Goal: Task Accomplishment & Management: Use online tool/utility

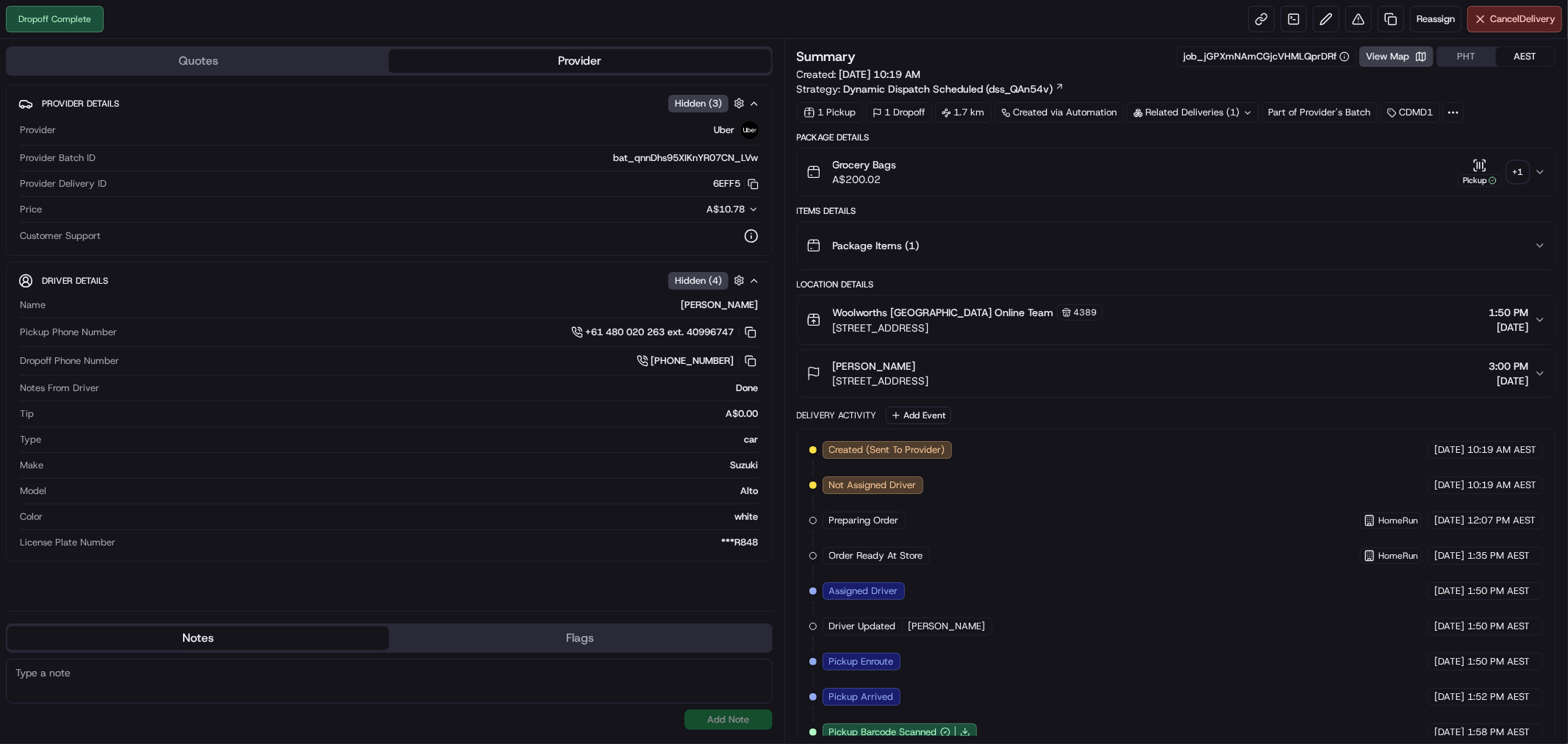
click at [1515, 174] on div "+ 1" at bounding box center [1518, 172] width 21 height 21
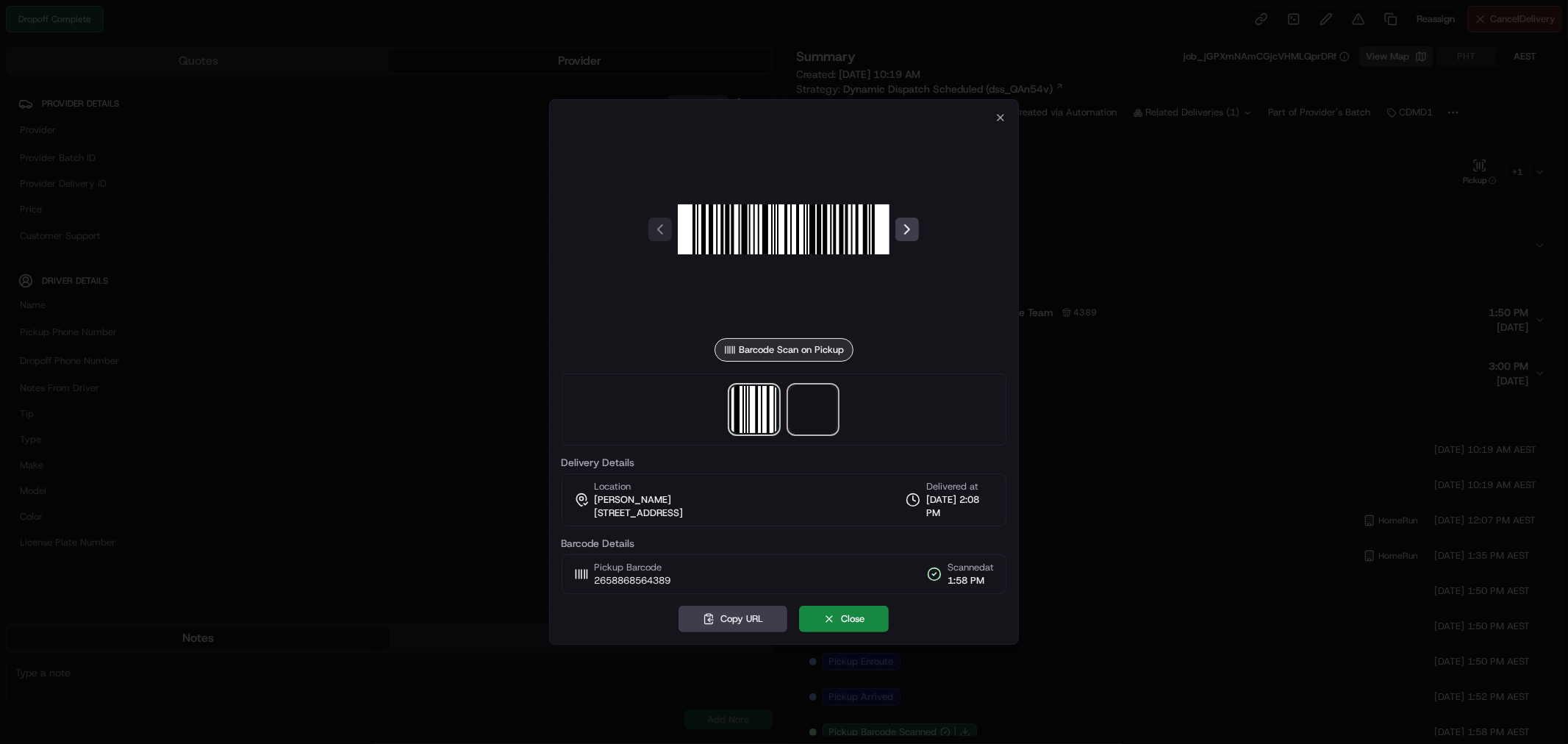
click at [811, 407] on span at bounding box center [812, 409] width 47 height 47
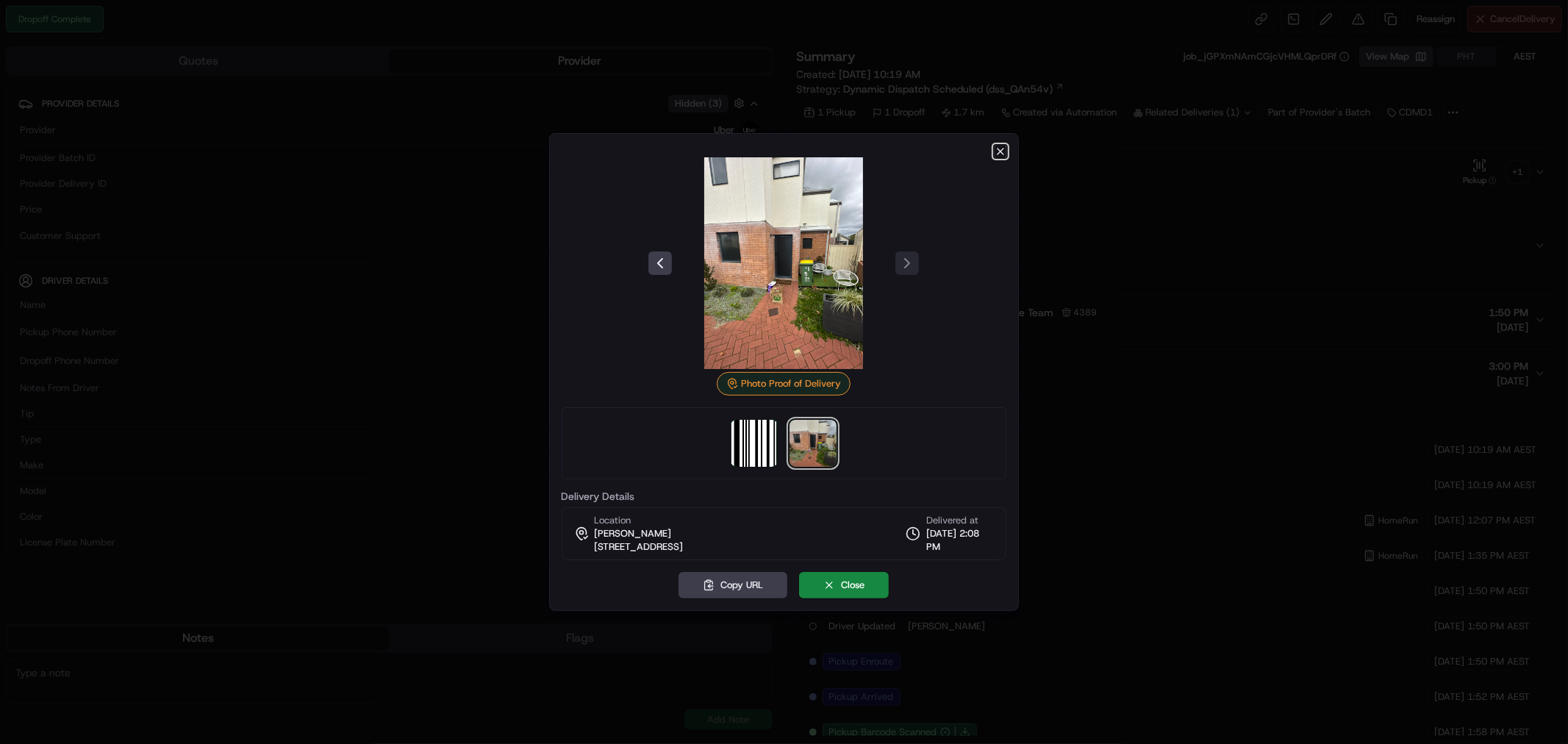
click at [999, 150] on icon "button" at bounding box center [1000, 151] width 12 height 12
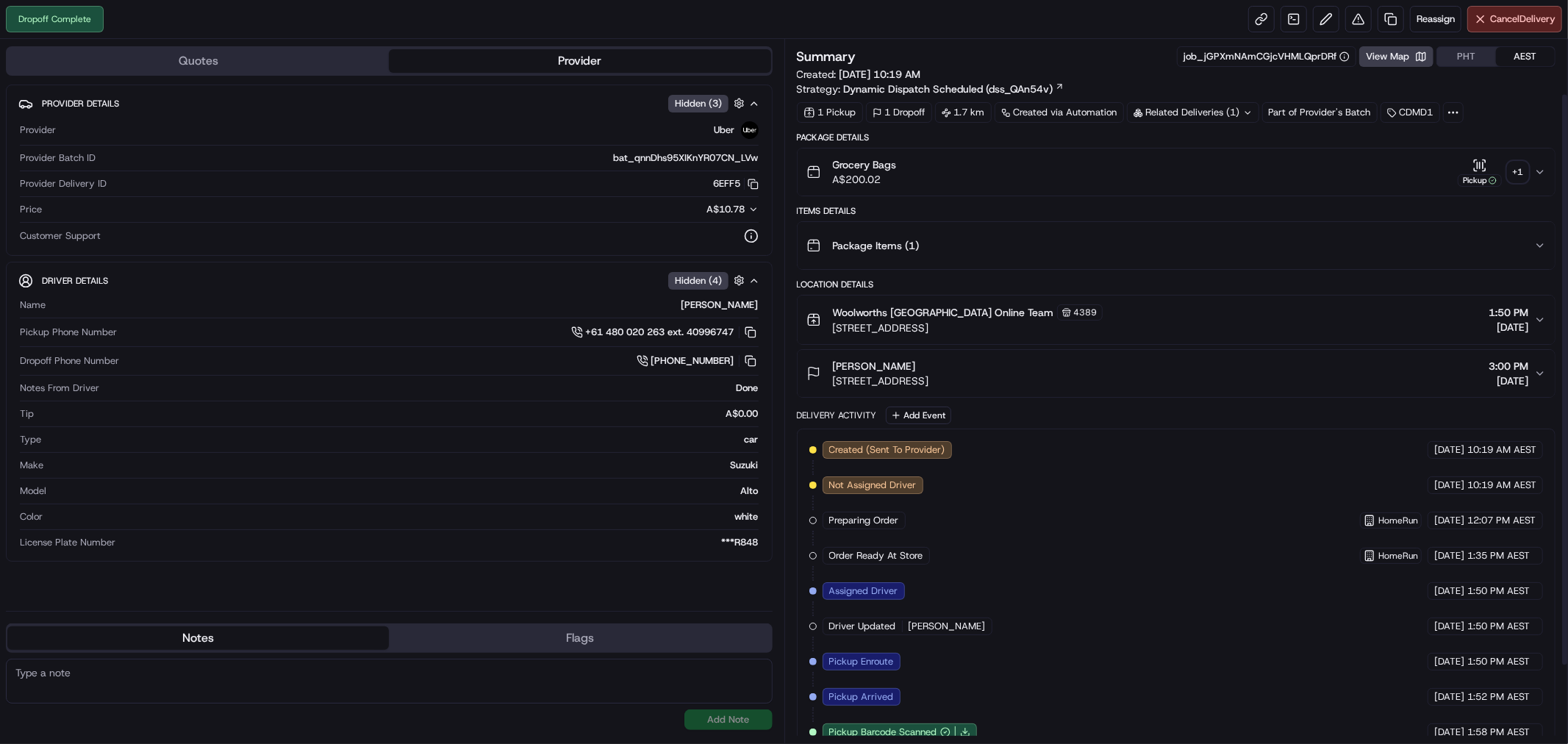
scroll to position [163, 0]
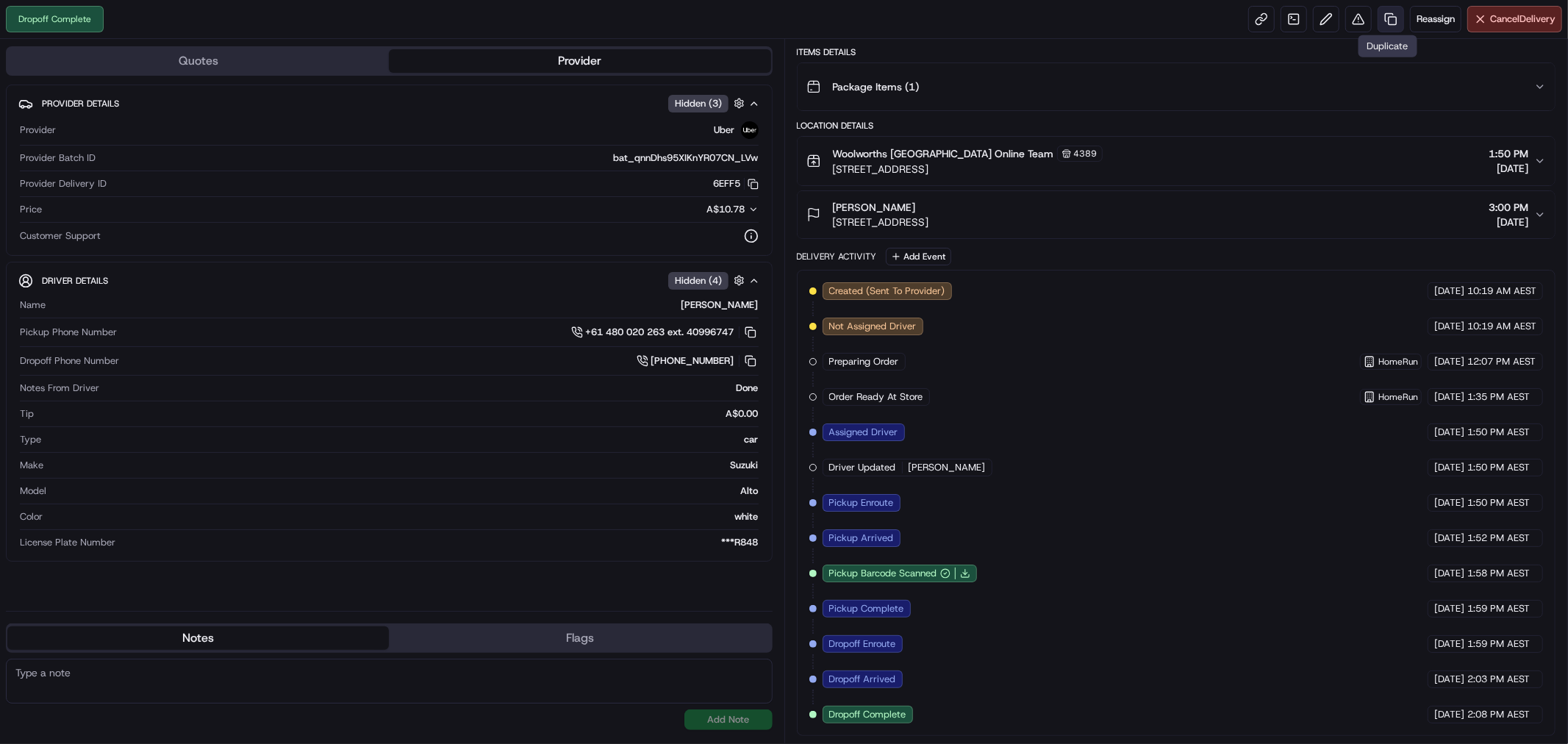
click at [1386, 21] on link at bounding box center [1390, 18] width 26 height 26
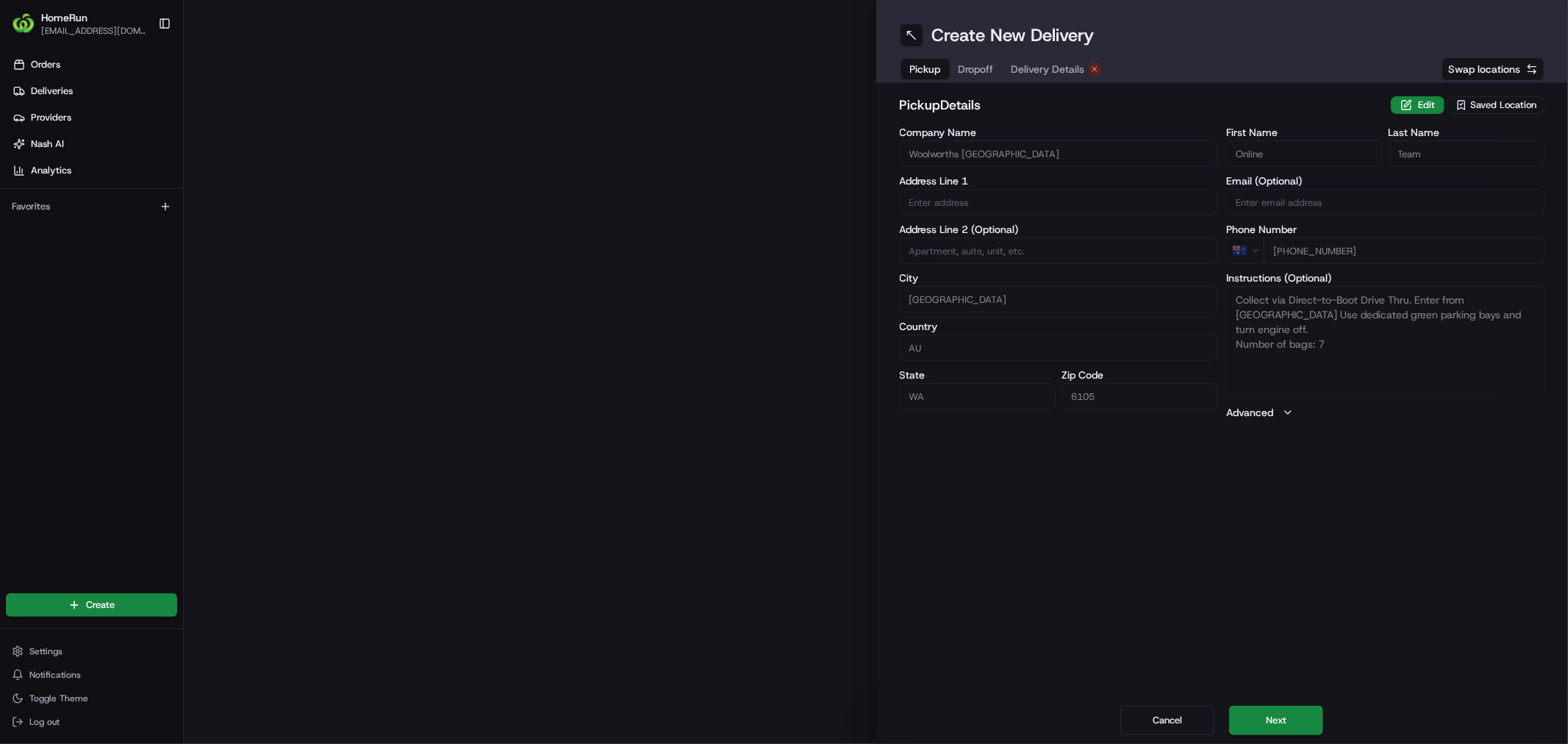
type input "[STREET_ADDRESS]"
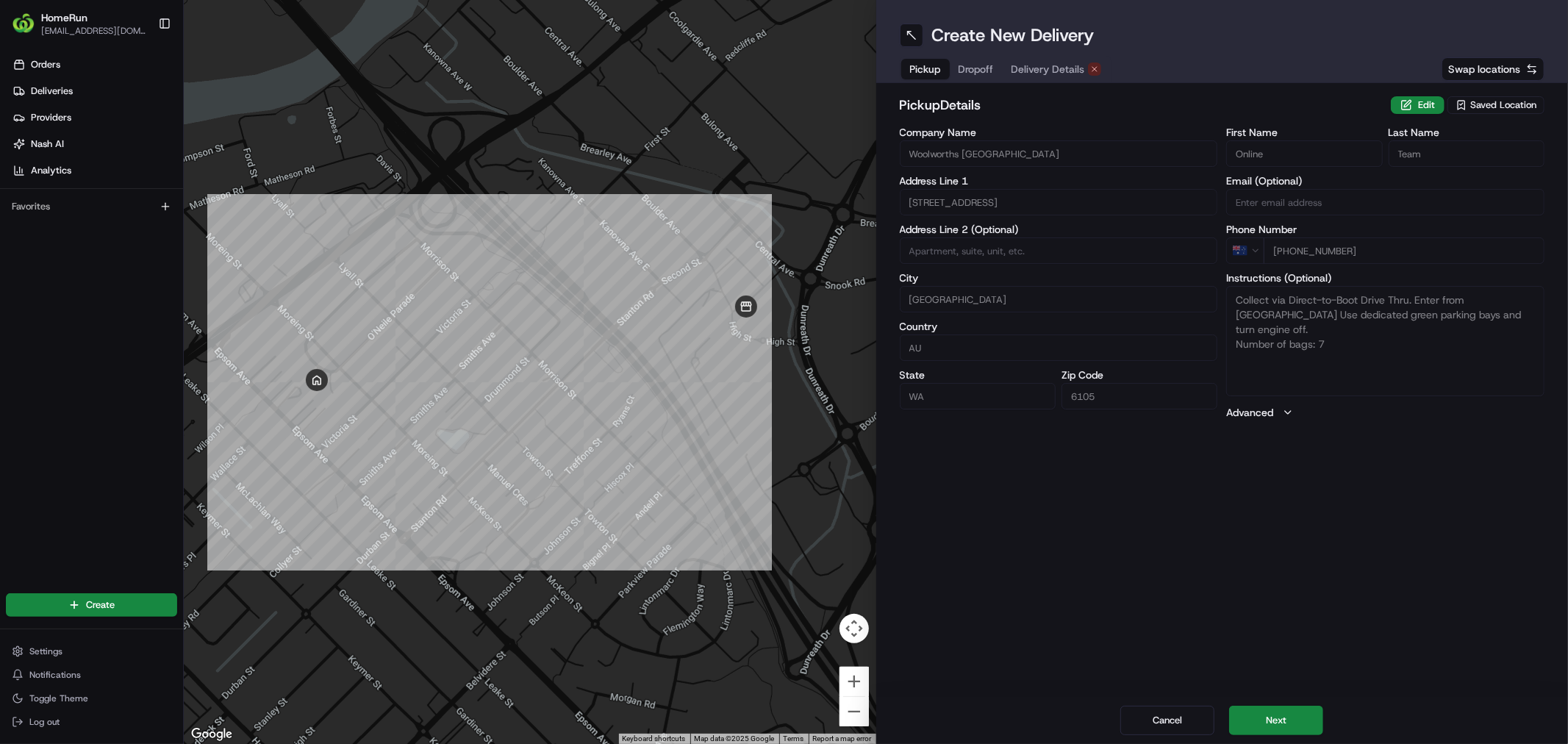
click at [1040, 63] on span "Delivery Details" at bounding box center [1048, 69] width 74 height 15
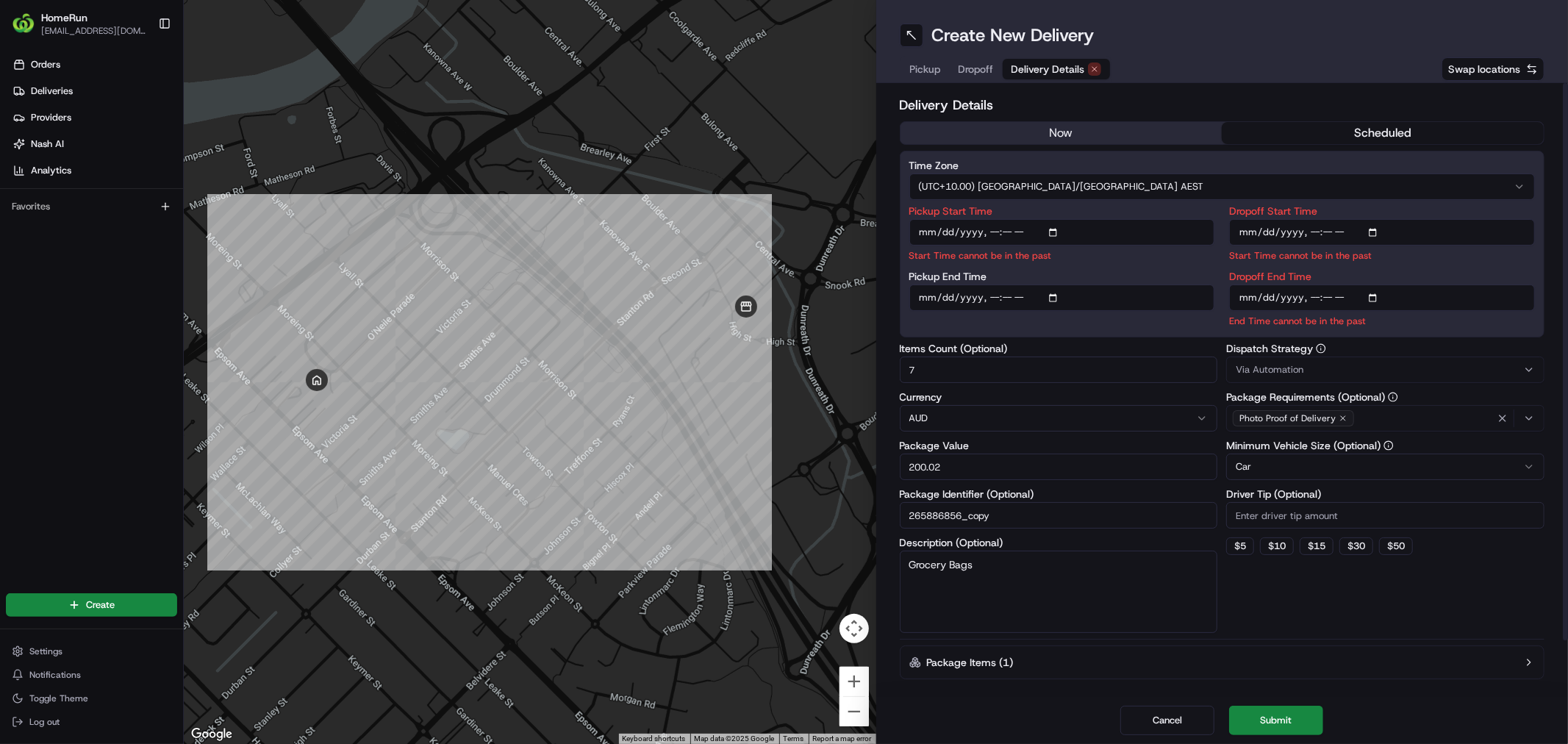
click at [1064, 131] on button "now" at bounding box center [1061, 133] width 322 height 22
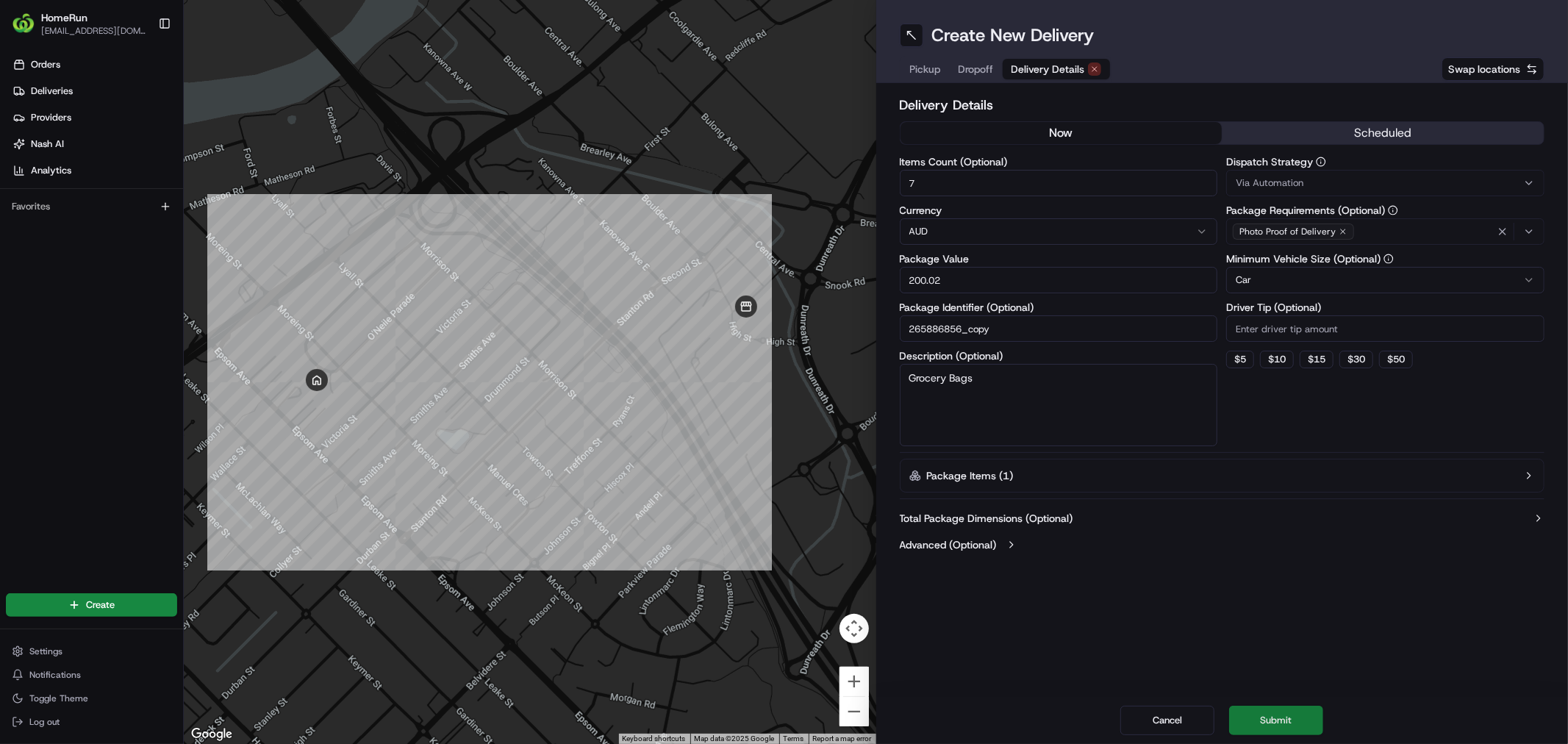
click at [1313, 717] on button "Submit" at bounding box center [1276, 720] width 94 height 29
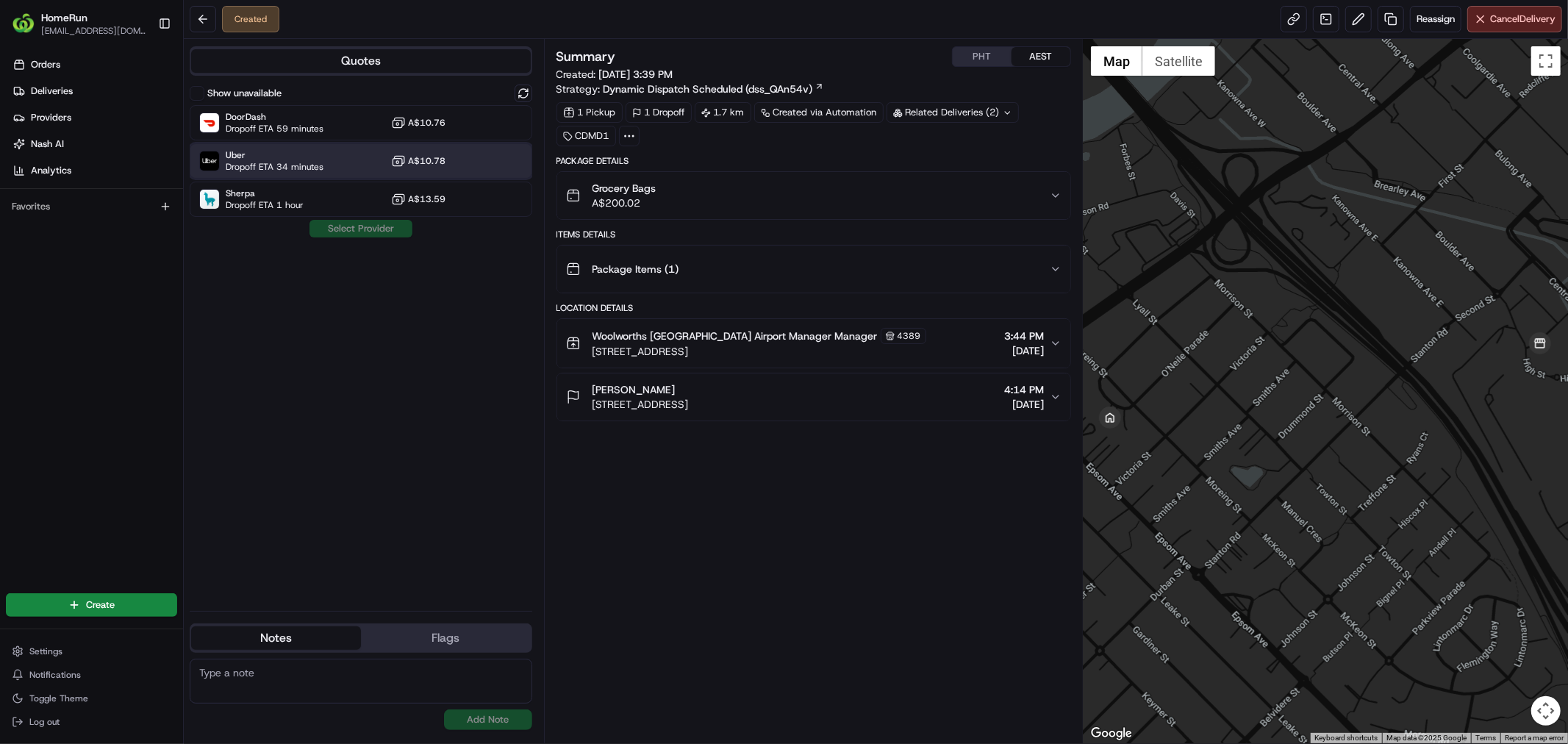
click at [297, 153] on span "Uber" at bounding box center [274, 155] width 98 height 12
click at [298, 162] on span "Dropoff ETA 34 minutes" at bounding box center [274, 167] width 98 height 12
click at [303, 150] on span "Uber" at bounding box center [274, 155] width 98 height 12
click at [377, 226] on button "Assign Provider" at bounding box center [361, 228] width 105 height 17
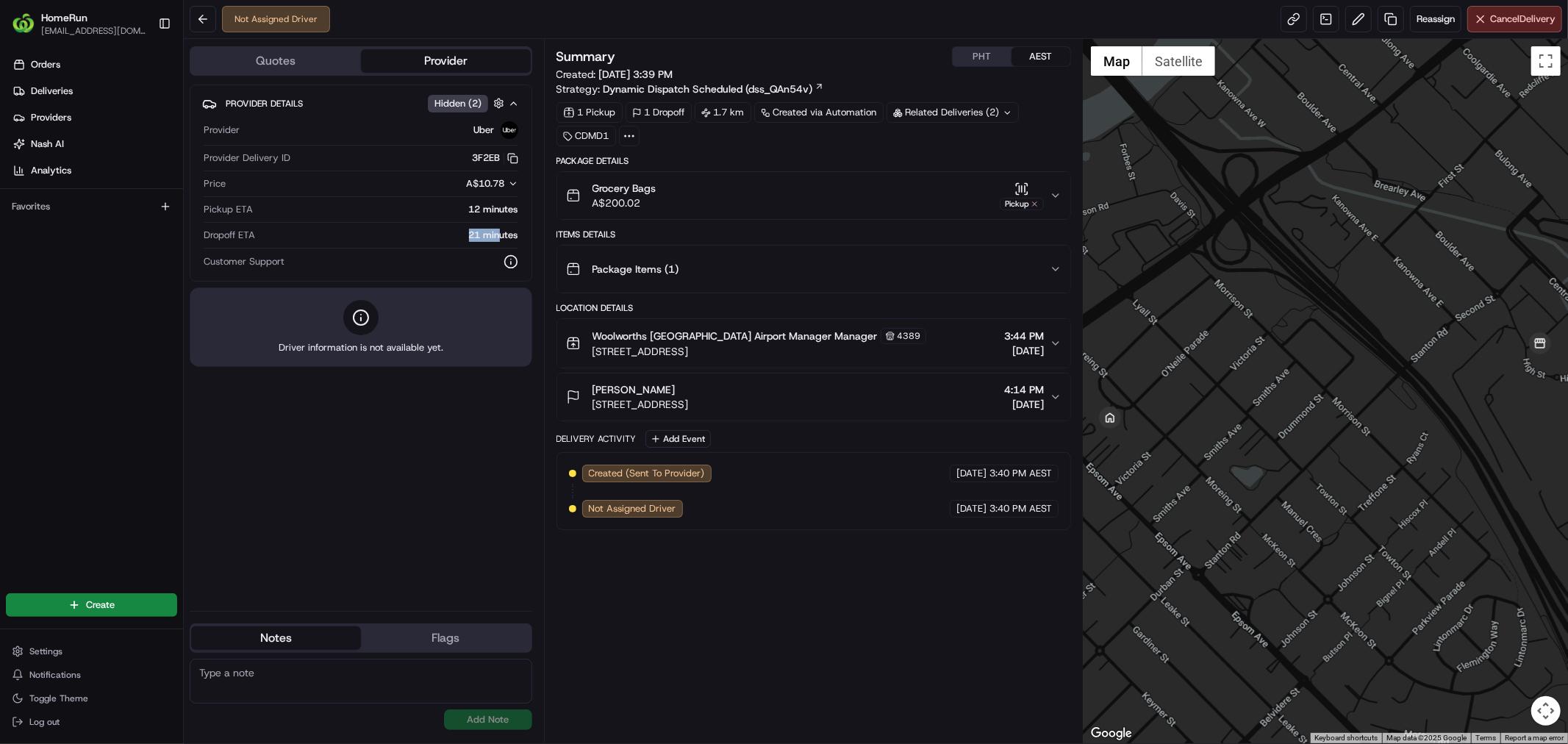
drag, startPoint x: 437, startPoint y: 236, endPoint x: 497, endPoint y: 233, distance: 60.1
click at [497, 233] on div "21 minutes" at bounding box center [389, 235] width 257 height 13
click at [434, 234] on div "21 minutes" at bounding box center [389, 235] width 257 height 13
